Goal: Use online tool/utility: Utilize a website feature to perform a specific function

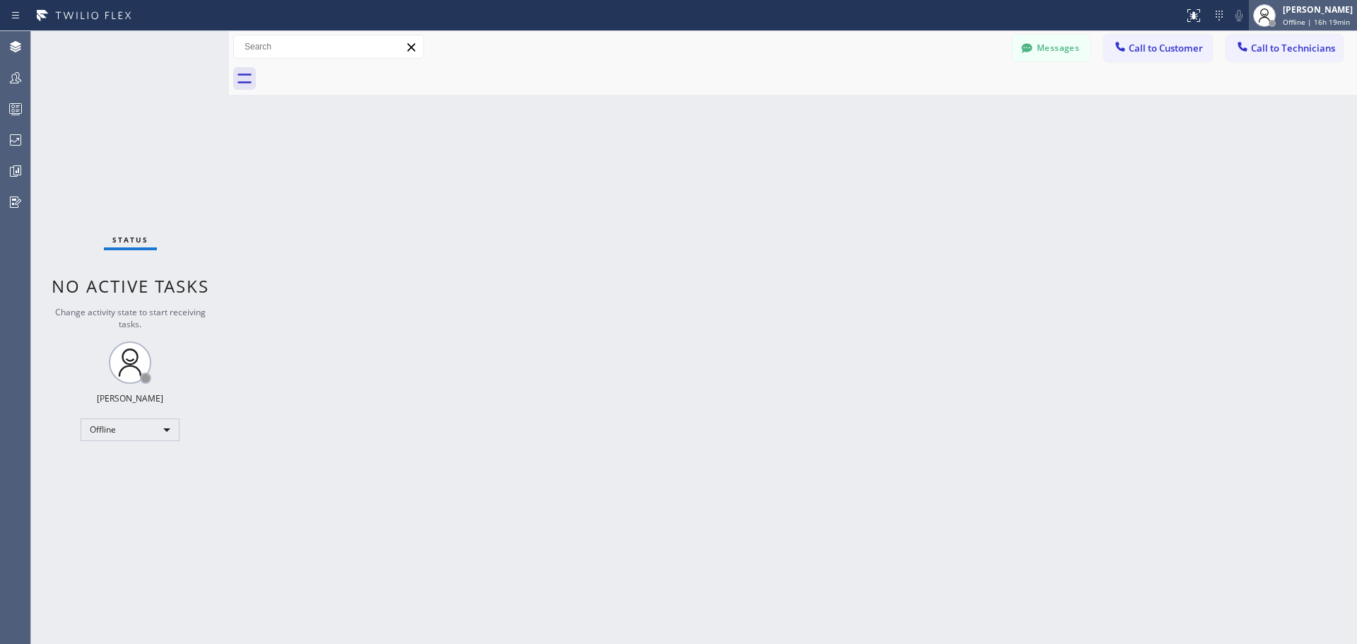
click at [1306, 7] on div "[PERSON_NAME]" at bounding box center [1318, 10] width 70 height 12
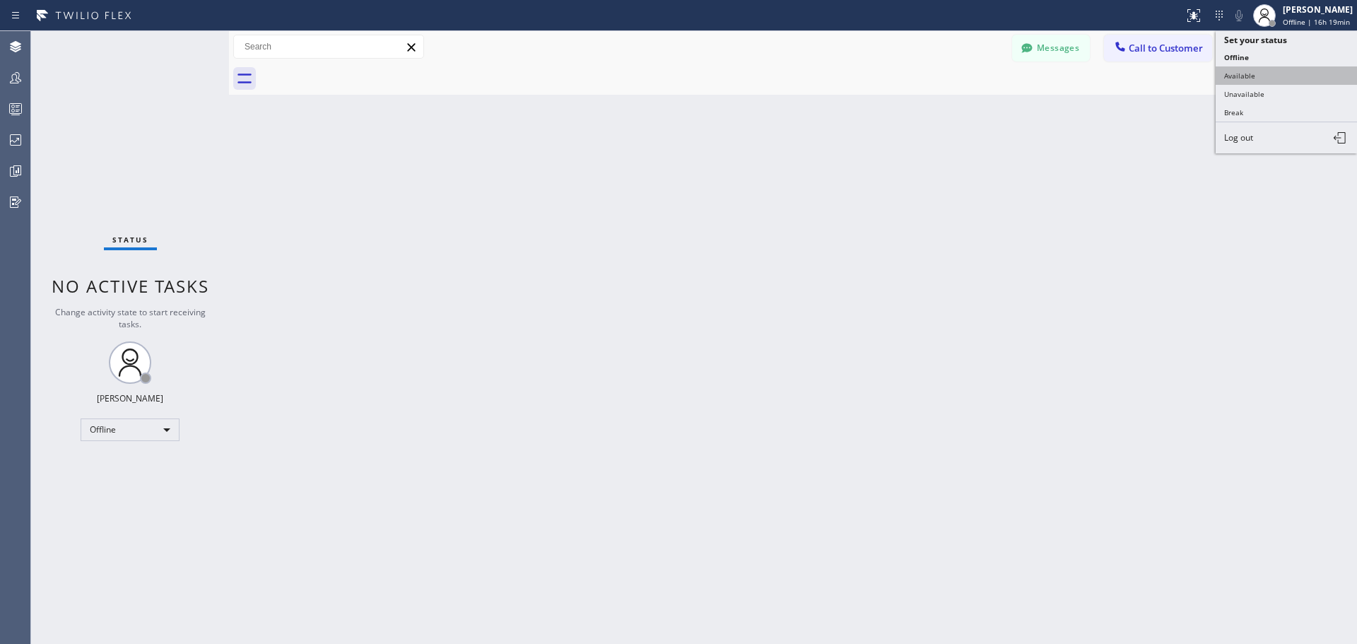
click at [1279, 76] on button "Available" at bounding box center [1285, 75] width 141 height 18
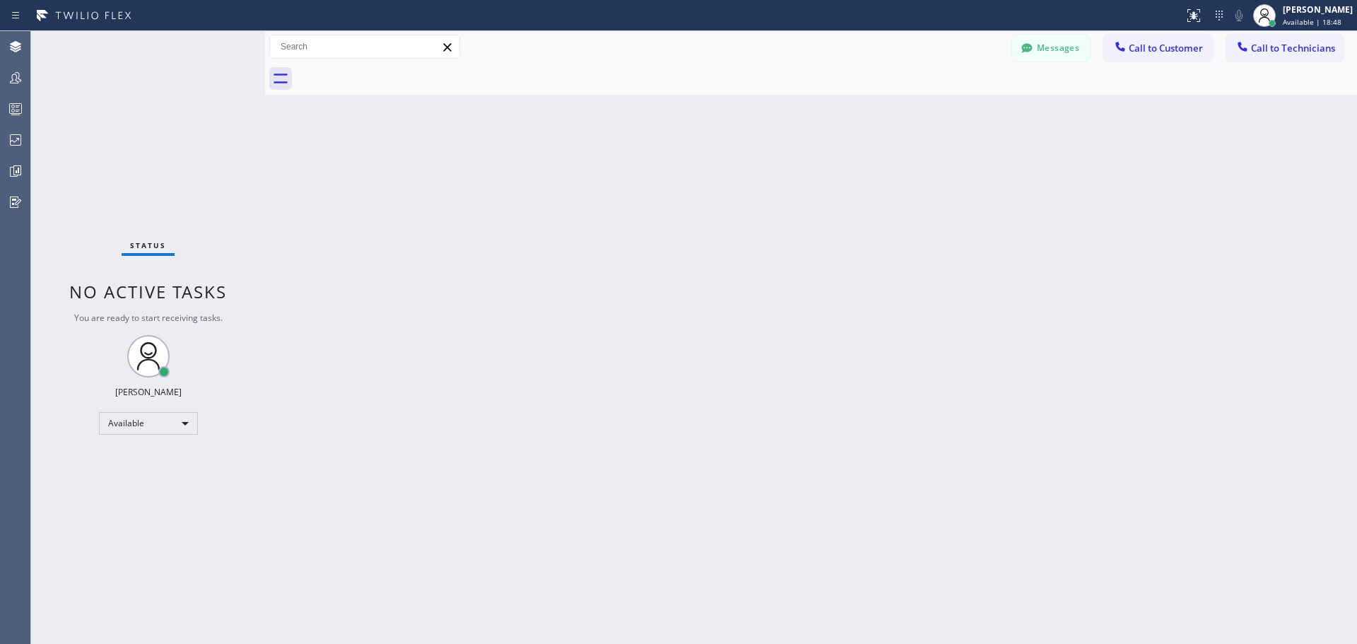
drag, startPoint x: 228, startPoint y: 41, endPoint x: 264, endPoint y: 45, distance: 36.2
click at [265, 45] on div at bounding box center [265, 337] width 0 height 613
click at [1309, 23] on span "Available | 31:37" at bounding box center [1312, 22] width 59 height 10
click at [1285, 95] on button "Unavailable" at bounding box center [1285, 94] width 141 height 18
